Goal: Navigation & Orientation: Find specific page/section

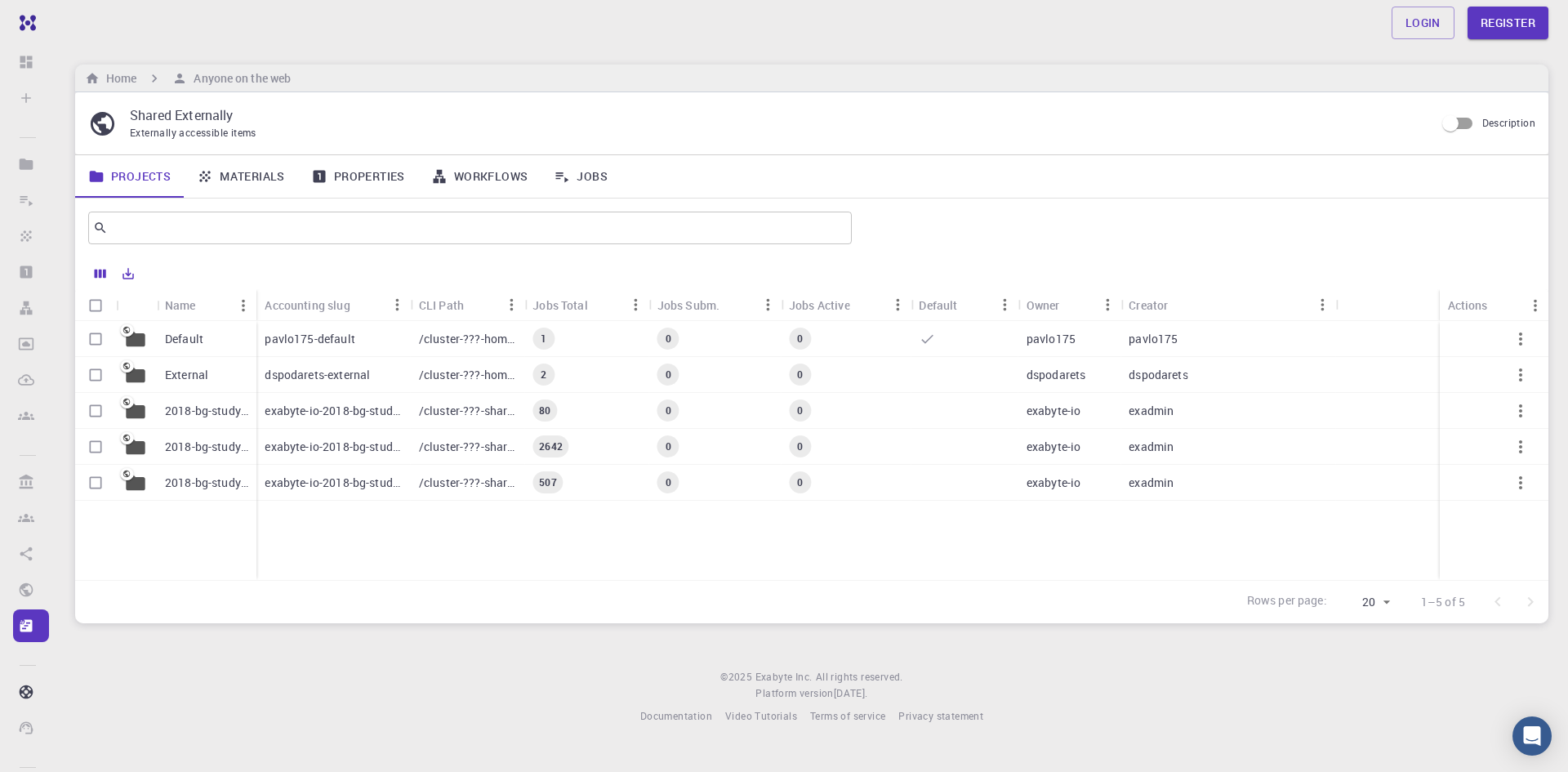
click at [290, 345] on p "pavlo175-default" at bounding box center [309, 338] width 89 height 17
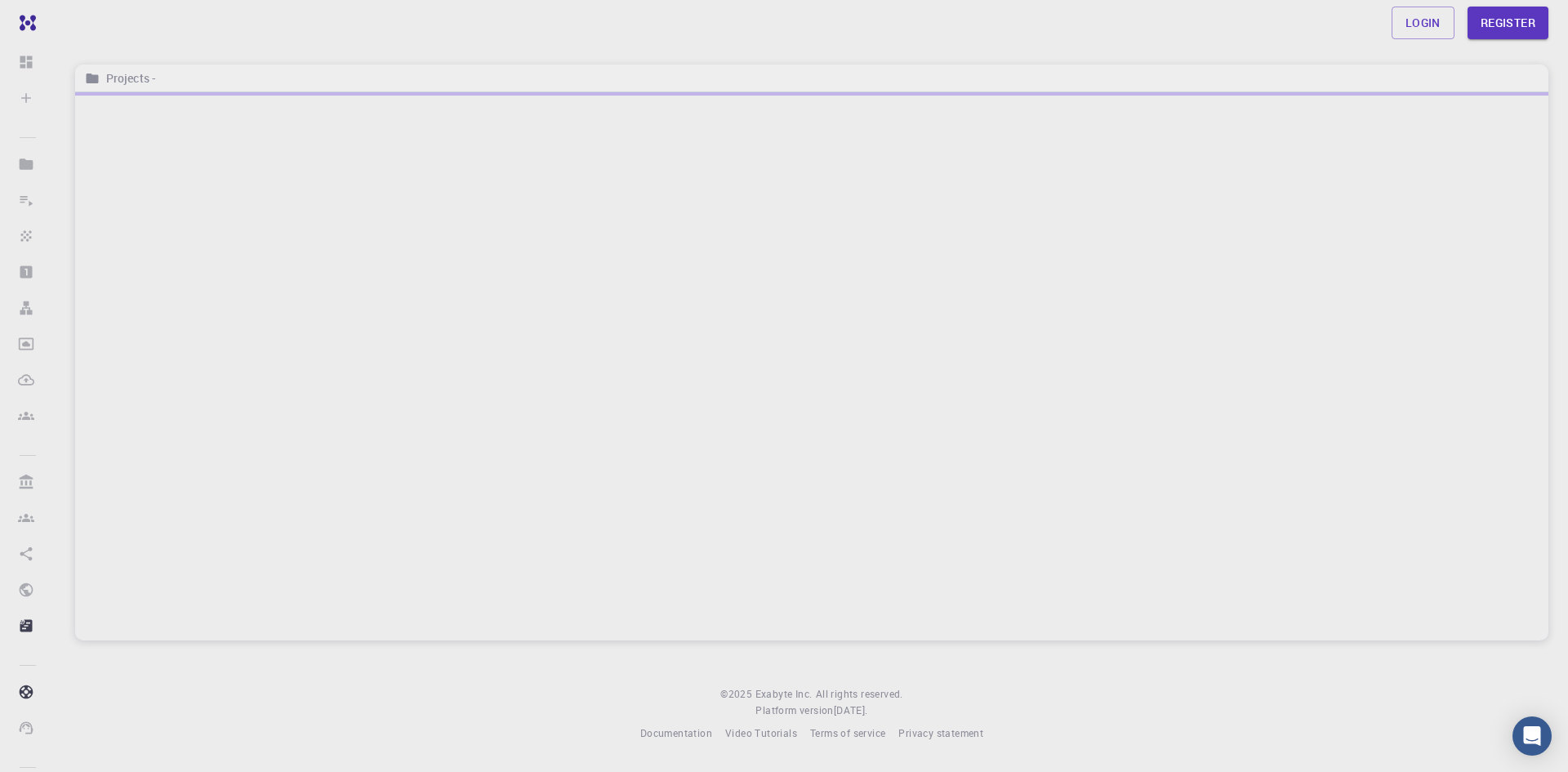
click at [290, 345] on div at bounding box center [811, 366] width 1474 height 548
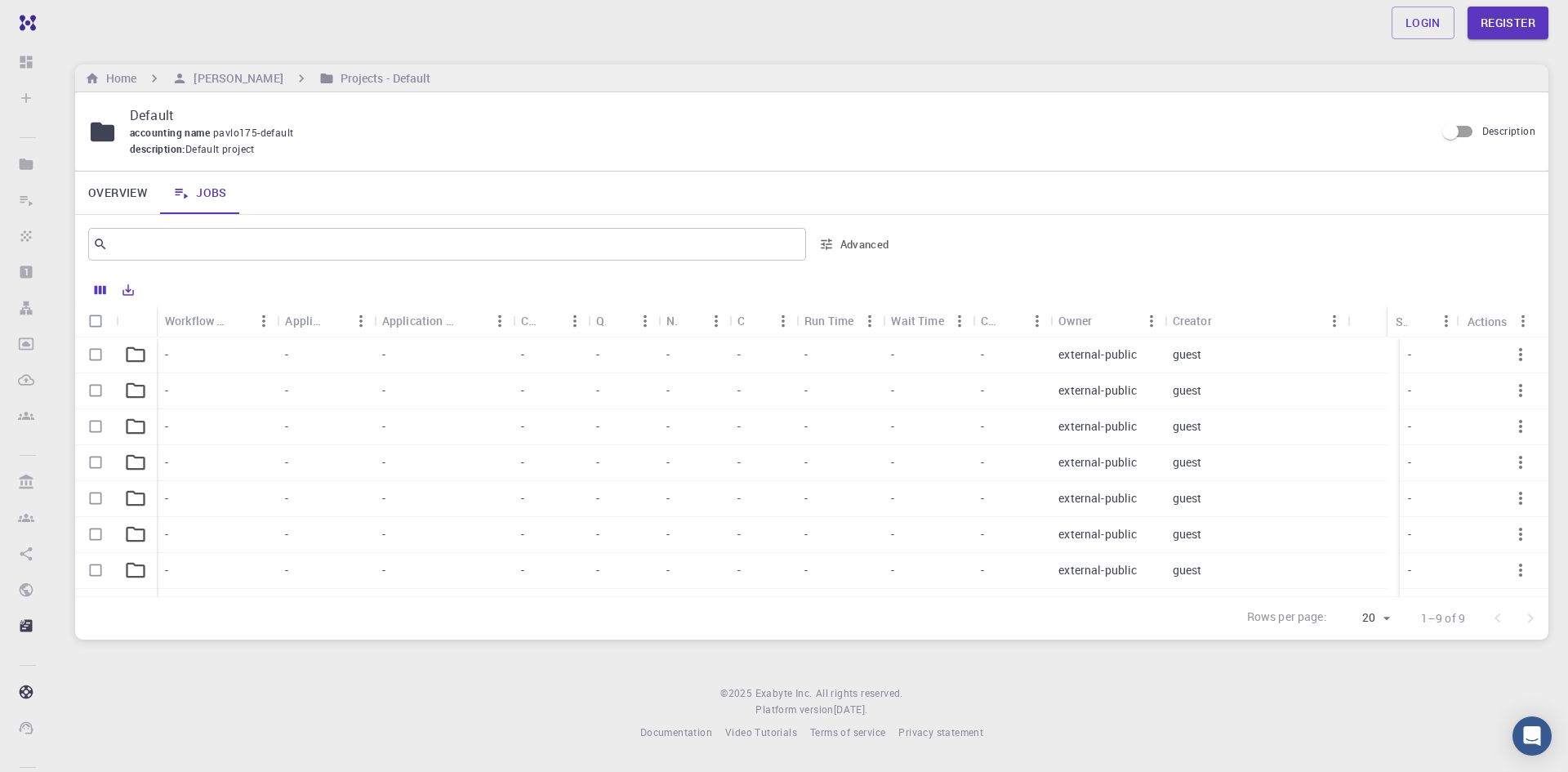
click at [300, 358] on div "-" at bounding box center [325, 355] width 96 height 36
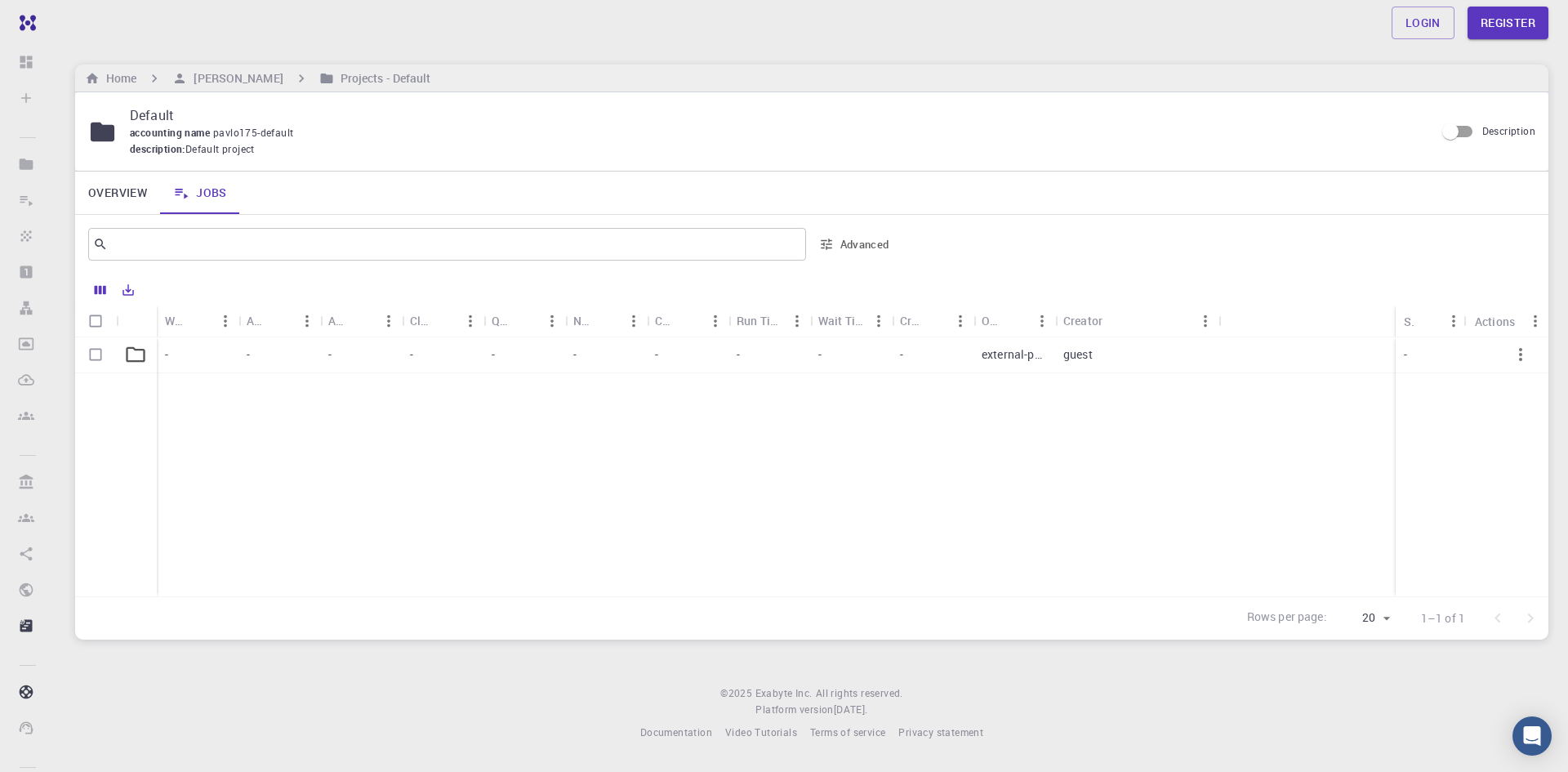
click at [996, 356] on p "external-public" at bounding box center [1015, 354] width 65 height 17
click at [793, 350] on div "-" at bounding box center [769, 355] width 82 height 36
click at [102, 120] on icon at bounding box center [102, 132] width 29 height 29
drag, startPoint x: 107, startPoint y: 125, endPoint x: 126, endPoint y: 208, distance: 85.1
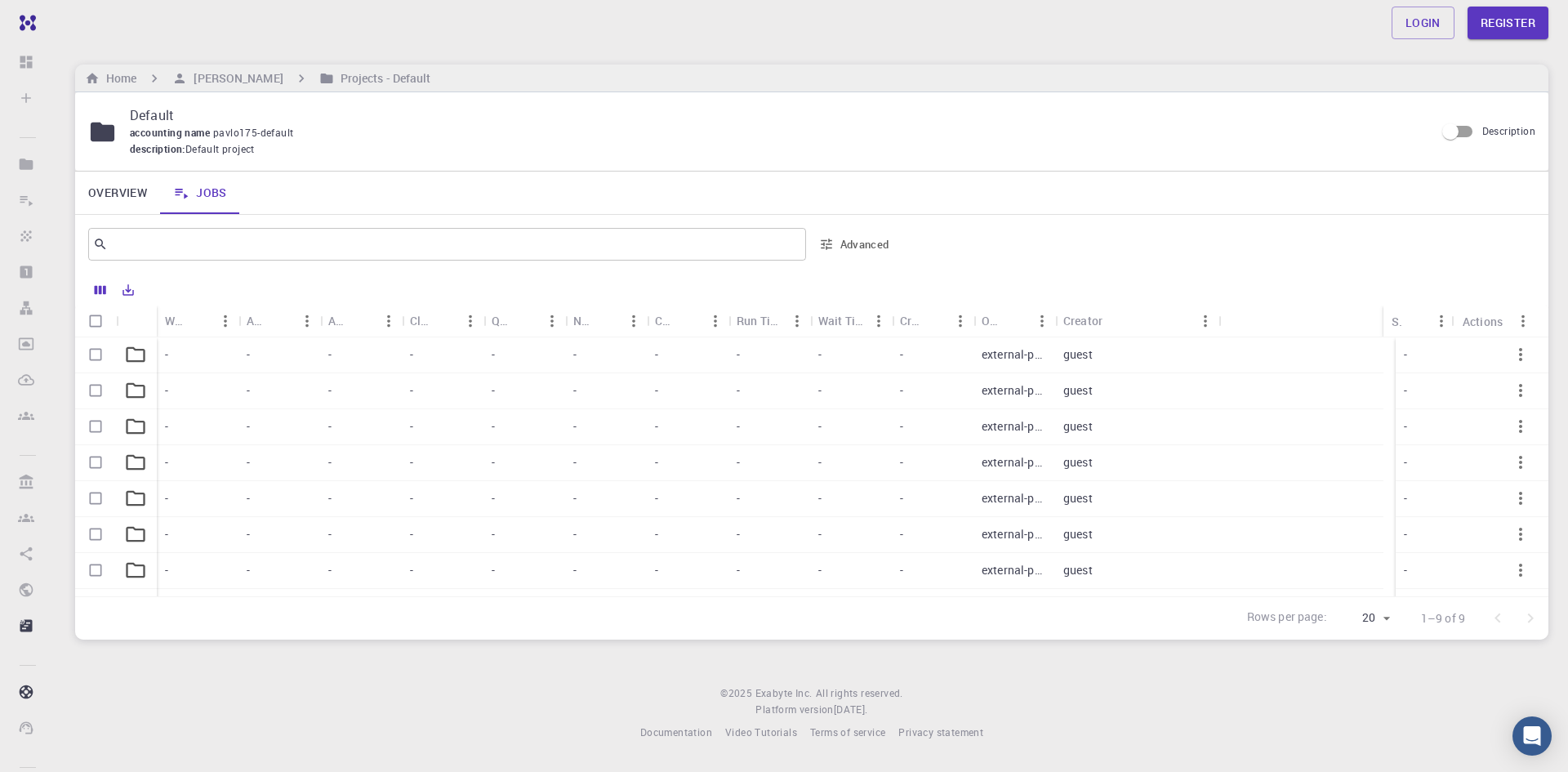
click at [107, 128] on icon at bounding box center [102, 131] width 24 height 19
click at [127, 208] on link "Overview" at bounding box center [117, 192] width 85 height 42
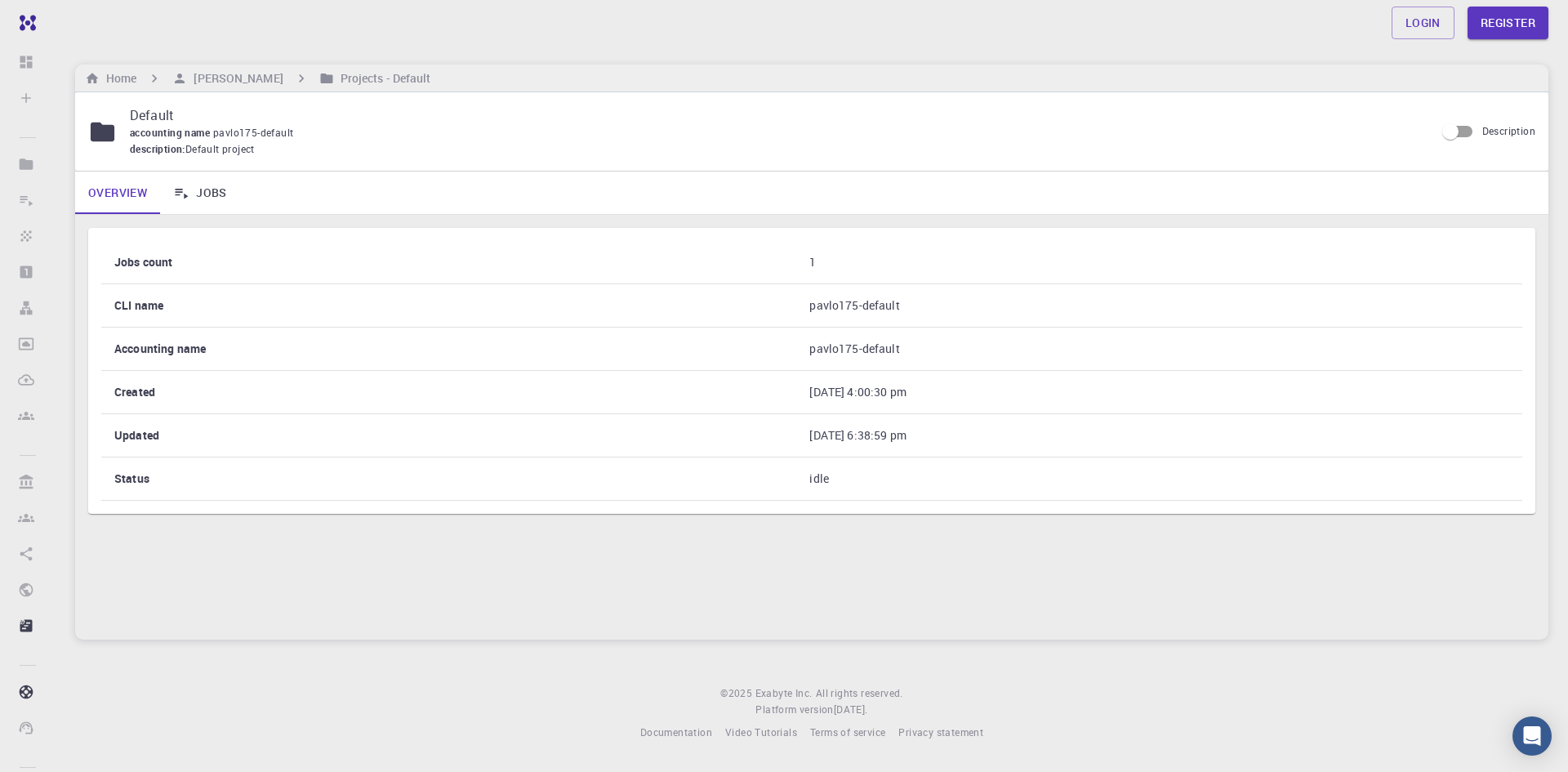
click at [1463, 129] on input "Description" at bounding box center [1450, 132] width 93 height 31
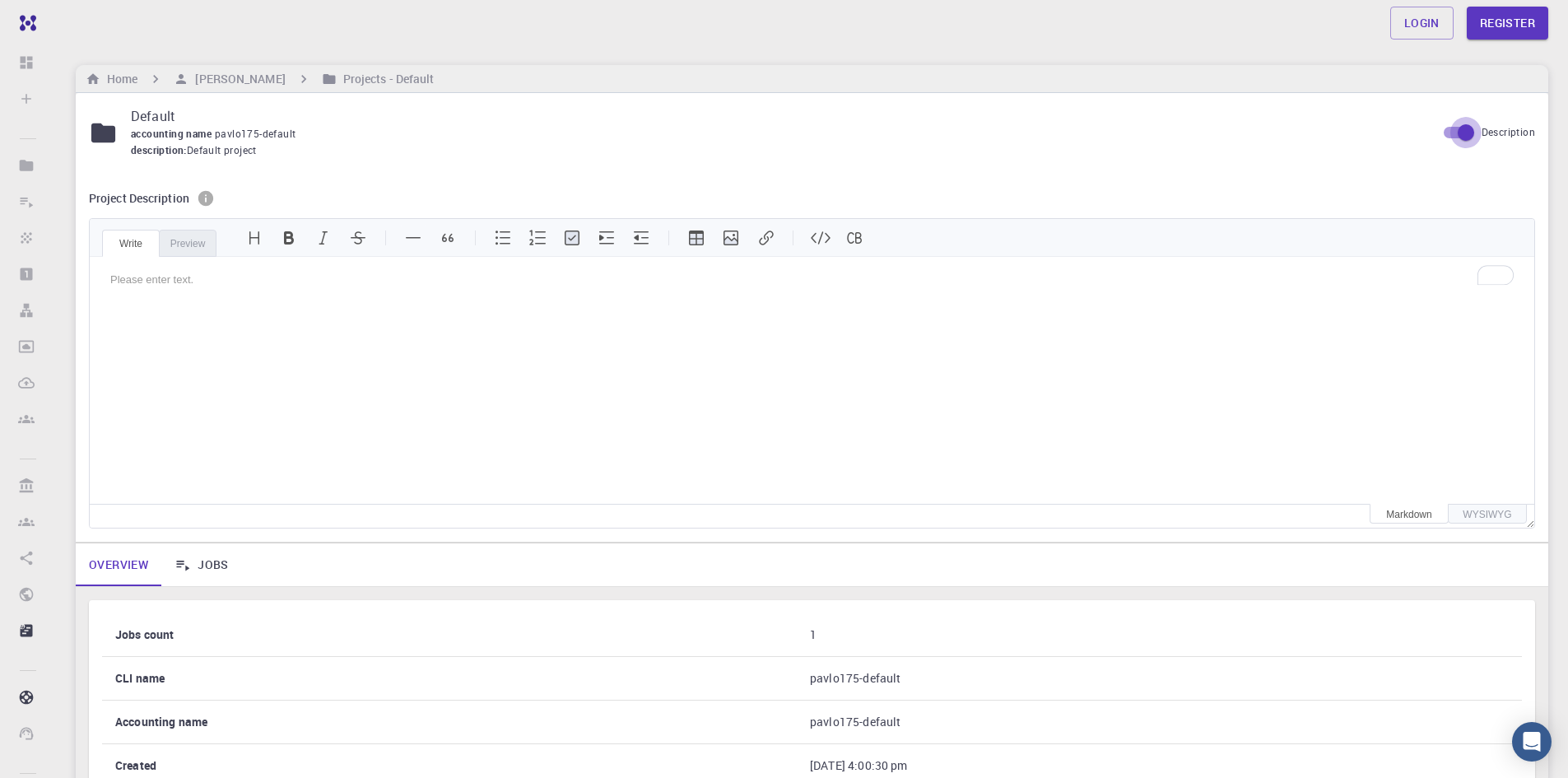
click at [1449, 125] on input "Description" at bounding box center [1465, 133] width 94 height 32
checkbox input "false"
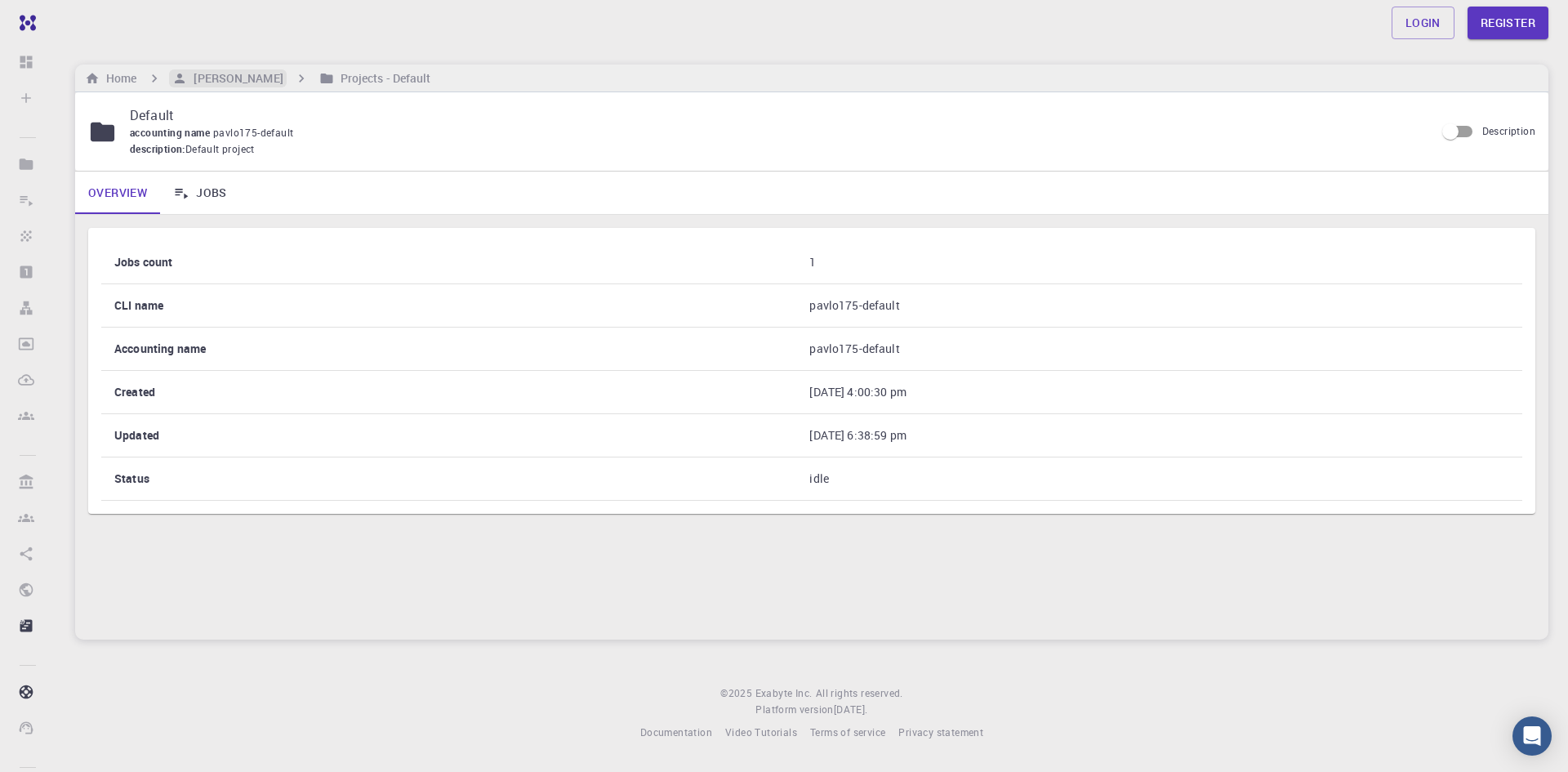
click at [254, 76] on h6 "[PERSON_NAME]" at bounding box center [234, 79] width 95 height 18
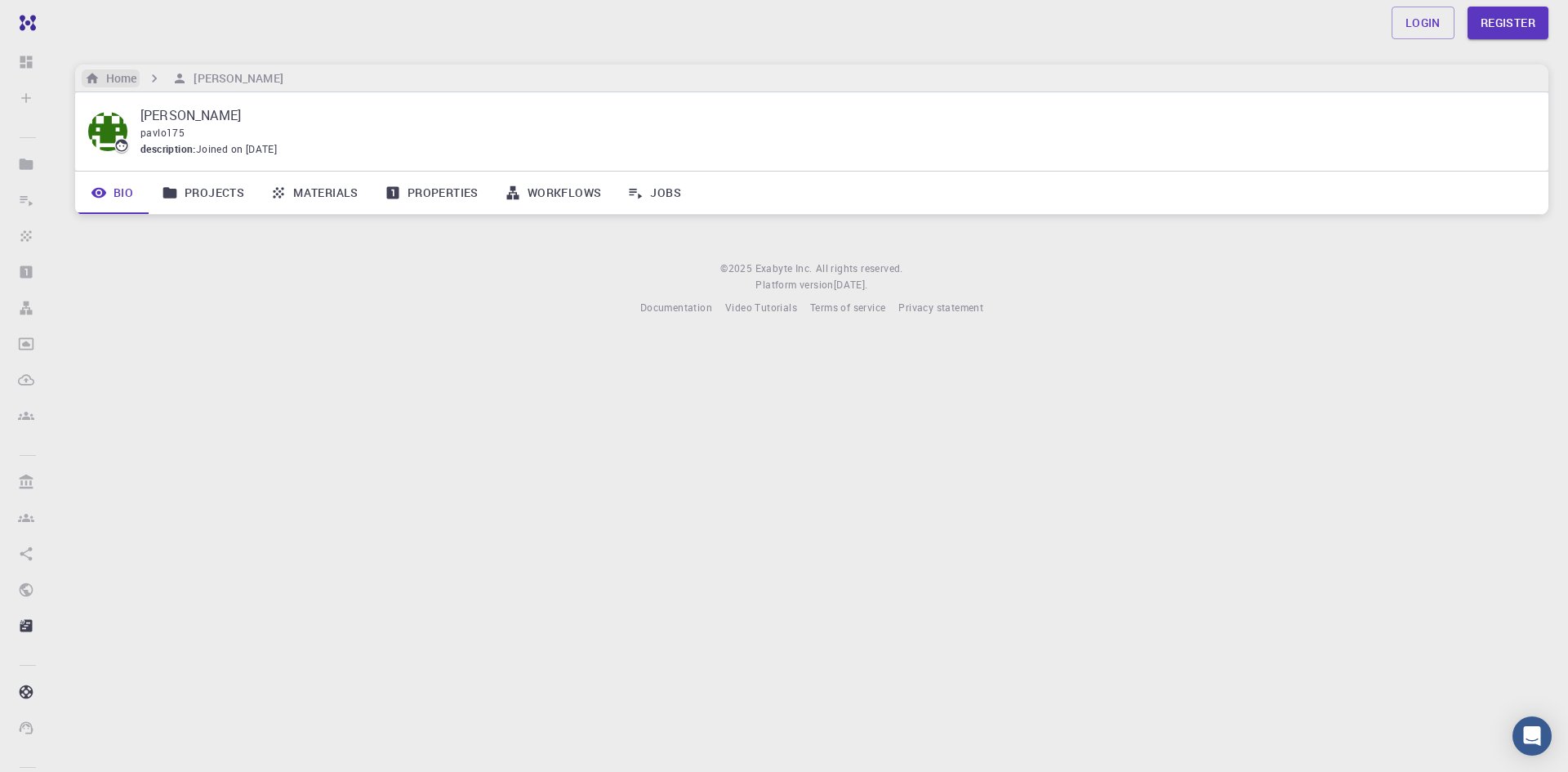
click at [122, 73] on h6 "Home" at bounding box center [117, 79] width 36 height 18
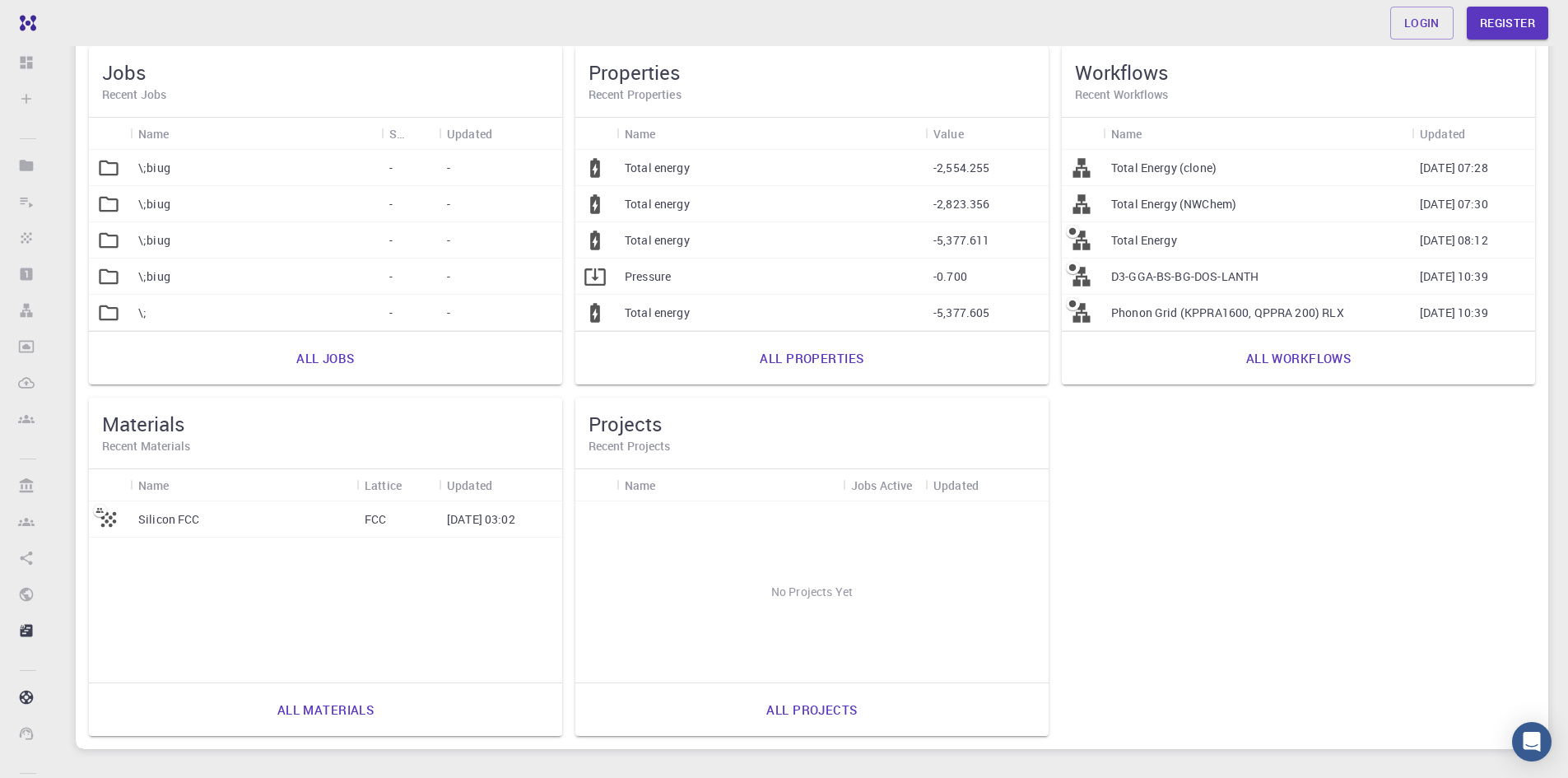
scroll to position [109, 0]
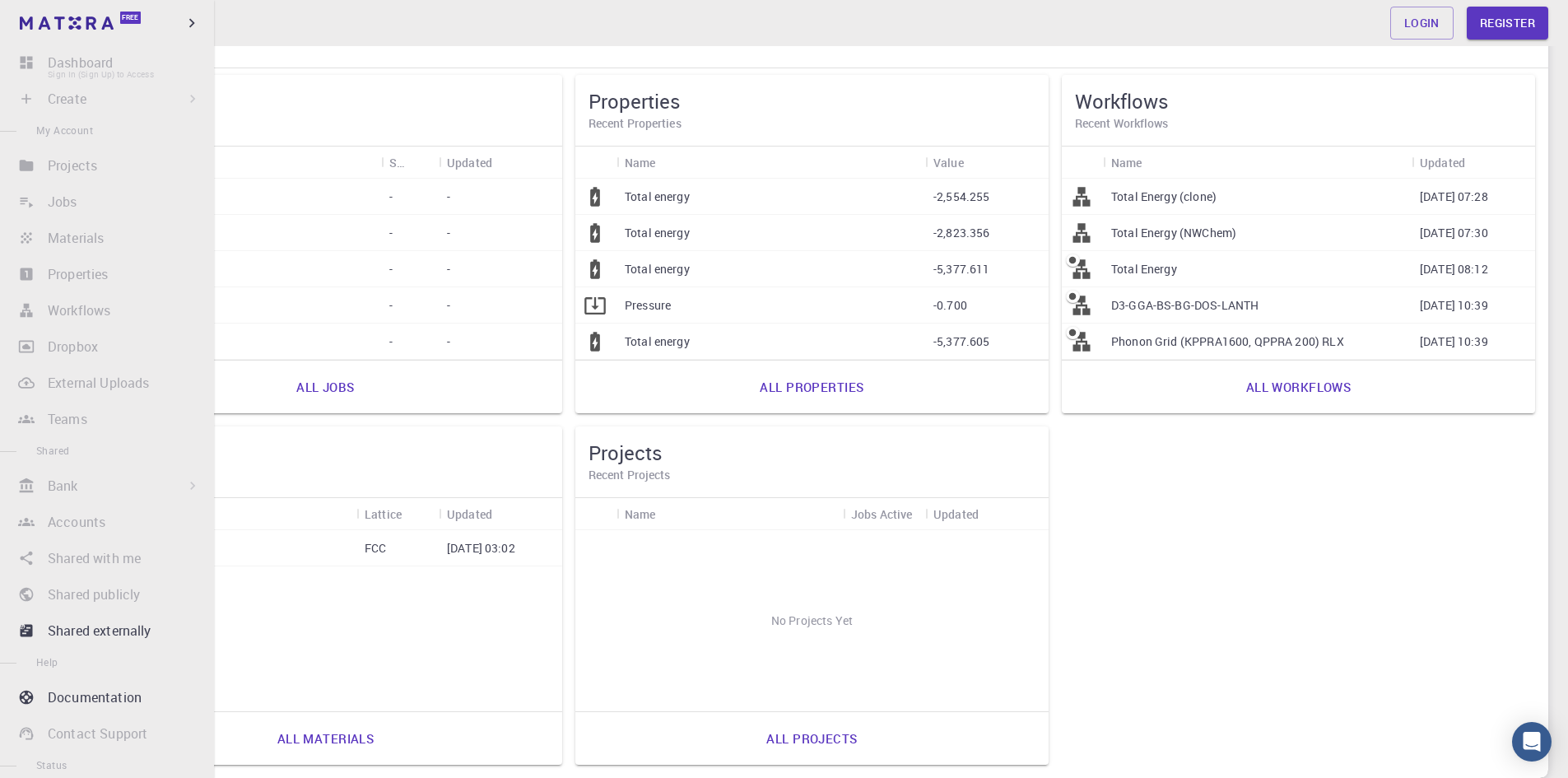
click at [104, 64] on li "Dashboard Sign In (Sign Up) to Access" at bounding box center [107, 62] width 214 height 33
click at [90, 64] on li "Dashboard Sign In (Sign Up) to Access" at bounding box center [107, 62] width 214 height 33
click at [88, 99] on li "Create Sign In (Sign Up) to Access New Job New Material Create Material Upload …" at bounding box center [107, 98] width 214 height 33
click at [71, 134] on span "My Account" at bounding box center [64, 130] width 56 height 13
click at [80, 172] on li "Projects Sign In (Sign Up) to Access" at bounding box center [107, 165] width 214 height 33
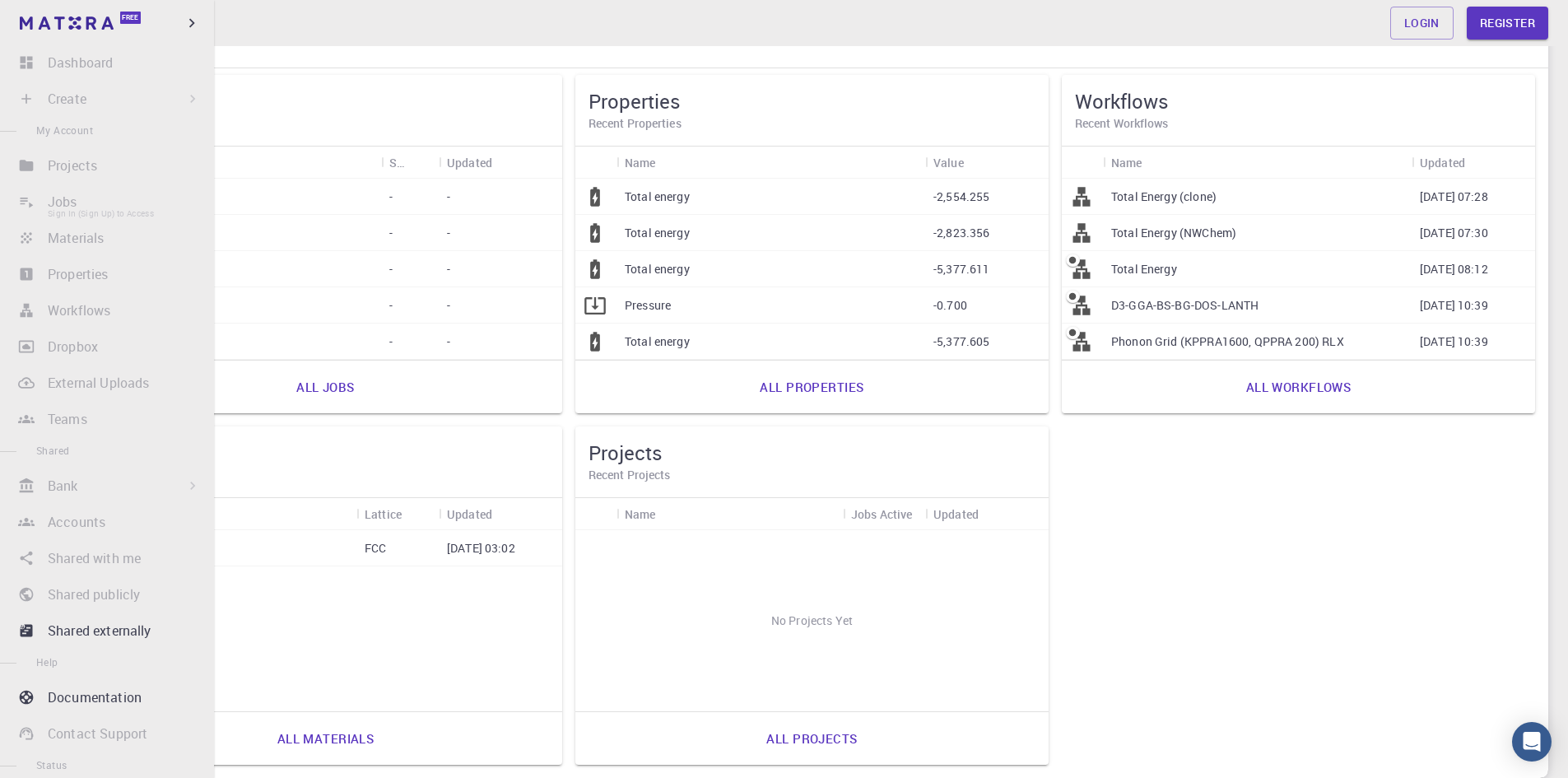
click at [79, 197] on li "Jobs Sign In (Sign Up) to Access" at bounding box center [107, 201] width 214 height 33
drag, startPoint x: 100, startPoint y: 236, endPoint x: 90, endPoint y: 263, distance: 28.8
click at [100, 237] on li "Materials Sign In (Sign Up) to Access" at bounding box center [107, 237] width 214 height 33
click at [86, 277] on li "Properties Sign In (Sign Up) to Access" at bounding box center [107, 274] width 214 height 33
drag, startPoint x: 83, startPoint y: 300, endPoint x: 82, endPoint y: 309, distance: 9.1
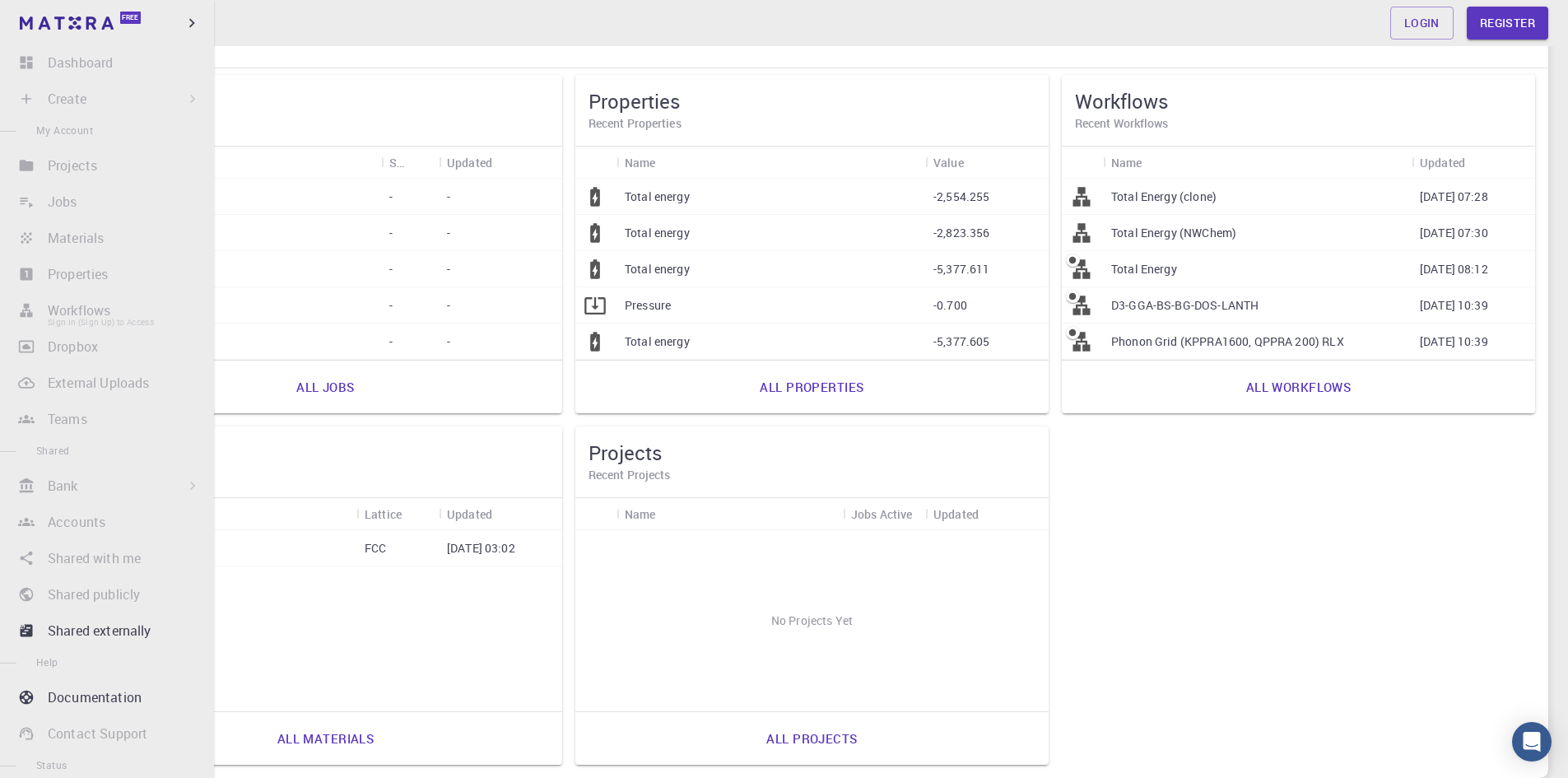
click at [83, 301] on li "Workflows Sign In (Sign Up) to Access" at bounding box center [107, 310] width 214 height 33
click at [81, 310] on li "Workflows Sign In (Sign Up) to Access" at bounding box center [107, 310] width 214 height 33
click at [125, 608] on link "Documentation" at bounding box center [110, 618] width 194 height 33
